Goal: Complete application form: Complete application form

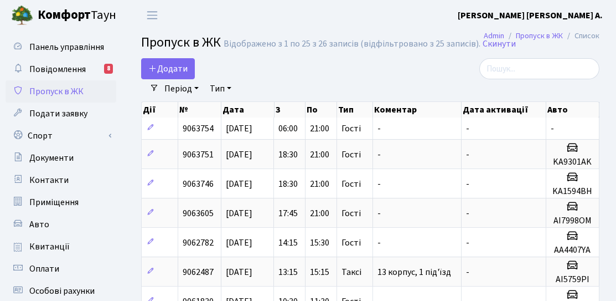
select select "25"
click at [165, 72] on span "Додати" at bounding box center [167, 69] width 39 height 12
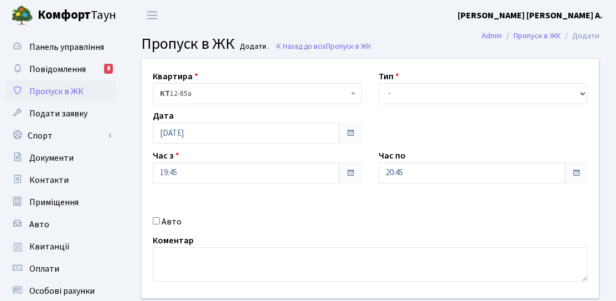
click at [152, 224] on div "Авто" at bounding box center [257, 221] width 226 height 13
click at [156, 221] on input "Авто" at bounding box center [156, 220] width 7 height 7
checkbox input "true"
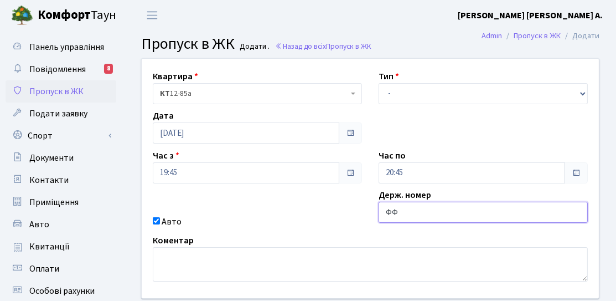
type input "Ф"
type input "AA0417YB"
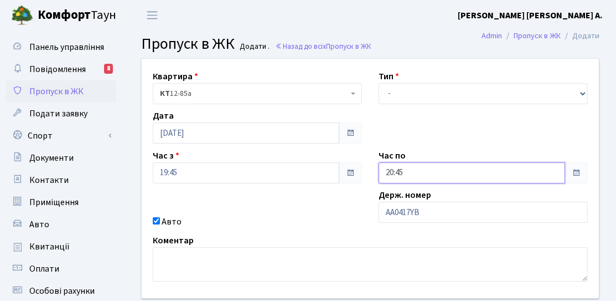
click at [427, 166] on input "20:45" at bounding box center [472, 172] width 187 height 21
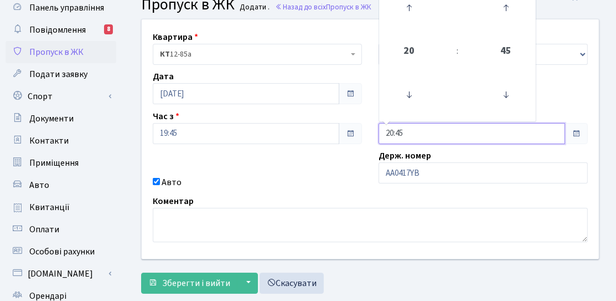
scroll to position [55, 0]
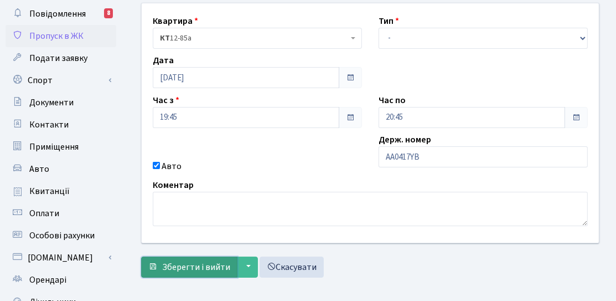
click at [184, 261] on span "Зберегти і вийти" at bounding box center [196, 267] width 68 height 12
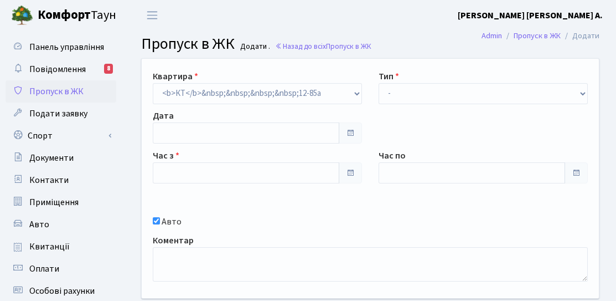
type input "[DATE]"
type input "19:45"
type input "20:45"
checkbox input "true"
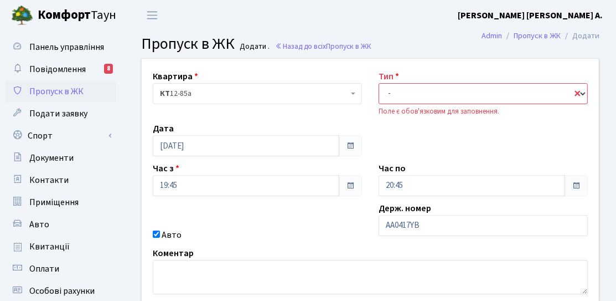
click at [457, 96] on select "- Доставка Таксі Гості Сервіс" at bounding box center [483, 93] width 209 height 21
select select "3"
click at [379, 83] on select "- Доставка Таксі Гості Сервіс" at bounding box center [483, 93] width 209 height 21
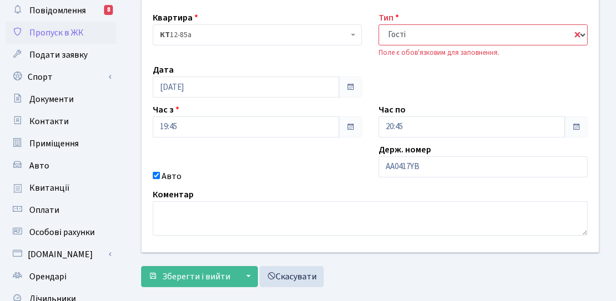
scroll to position [111, 0]
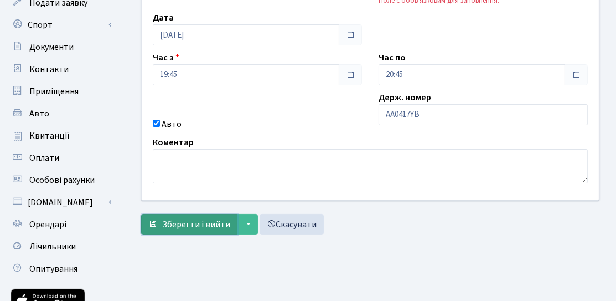
click at [182, 229] on span "Зберегти і вийти" at bounding box center [196, 224] width 68 height 12
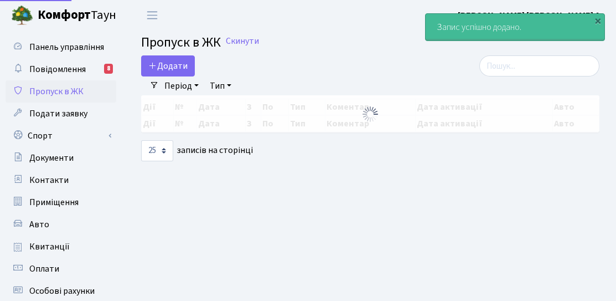
select select "25"
